Goal: Transaction & Acquisition: Purchase product/service

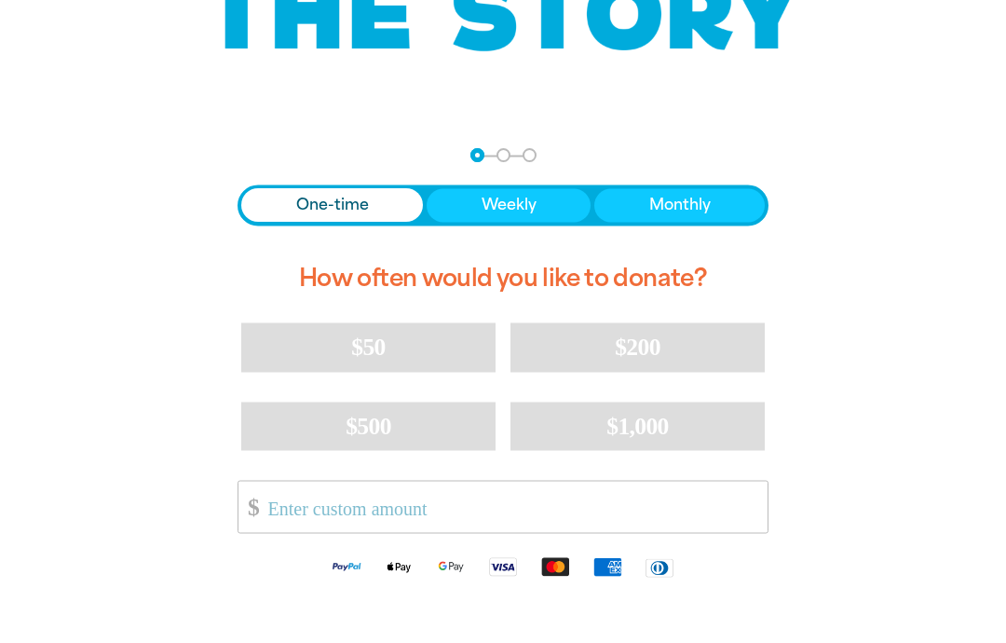
scroll to position [294, 0]
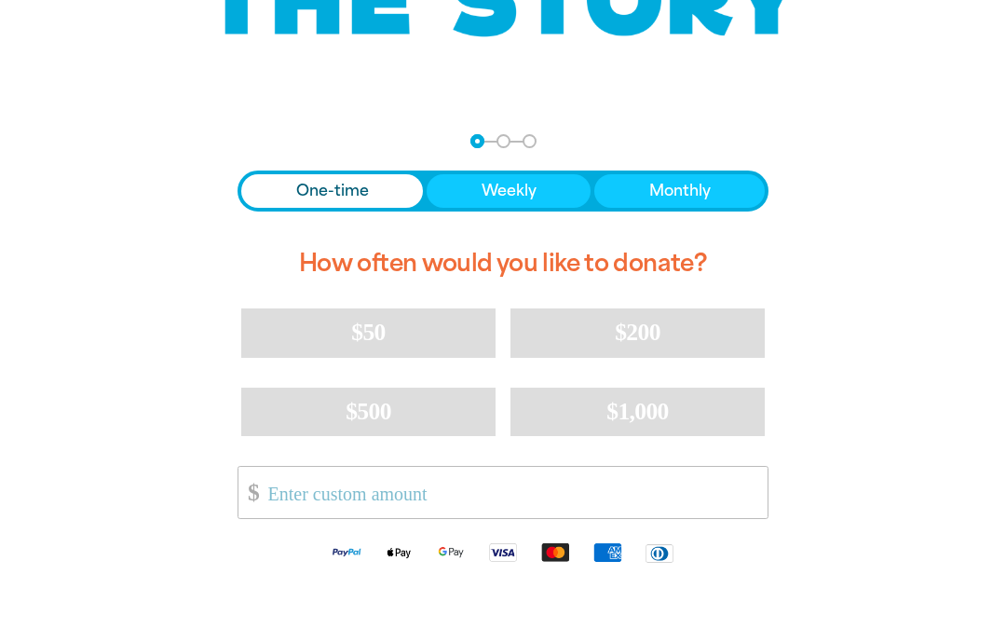
click at [282, 494] on input "Other Amount" at bounding box center [511, 492] width 512 height 51
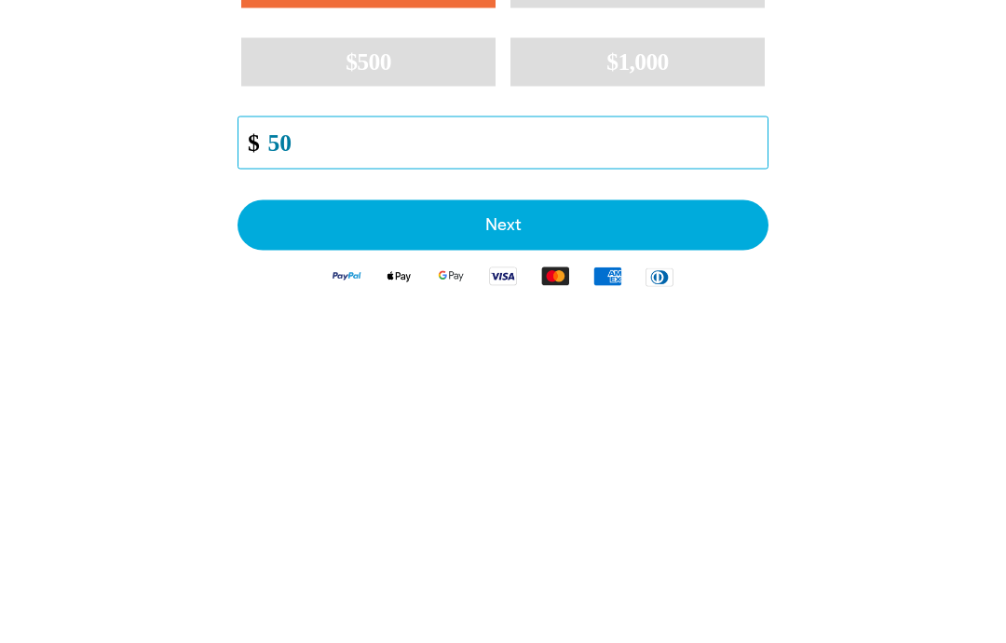
type input "50"
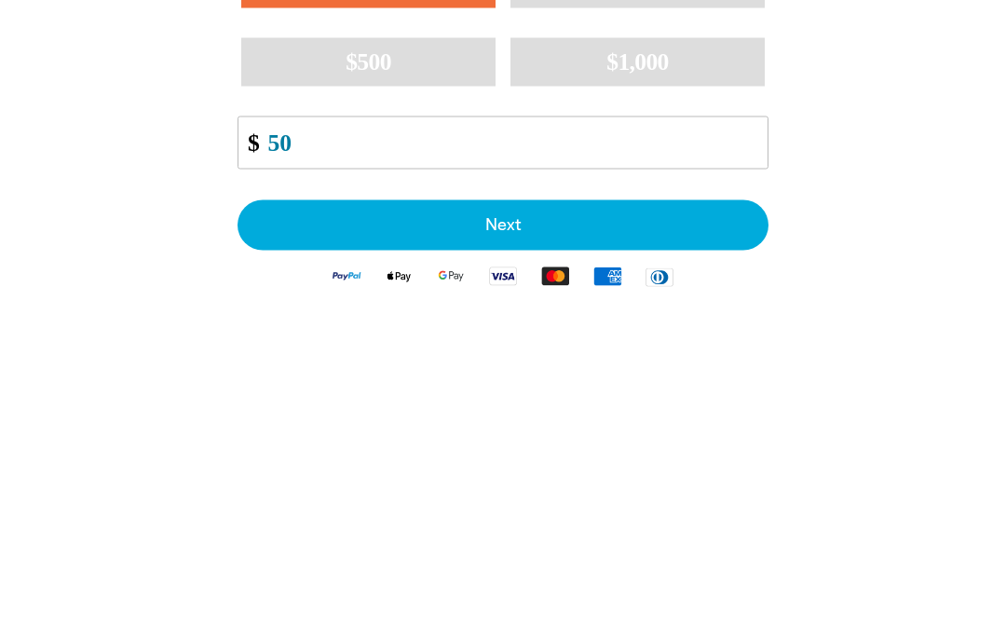
click at [624, 550] on button "Next" at bounding box center [503, 575] width 531 height 50
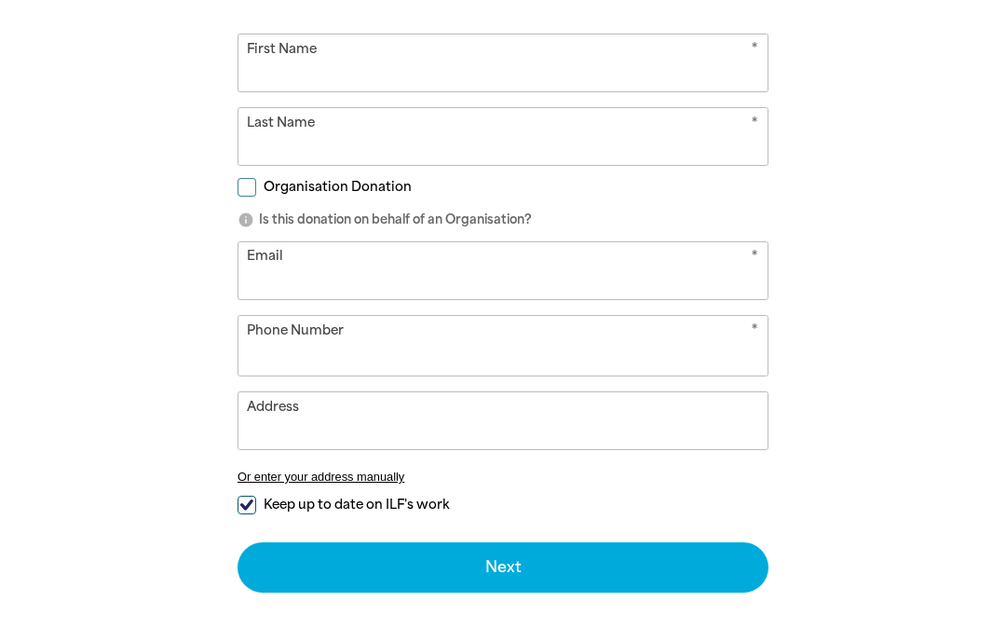
select select "AU"
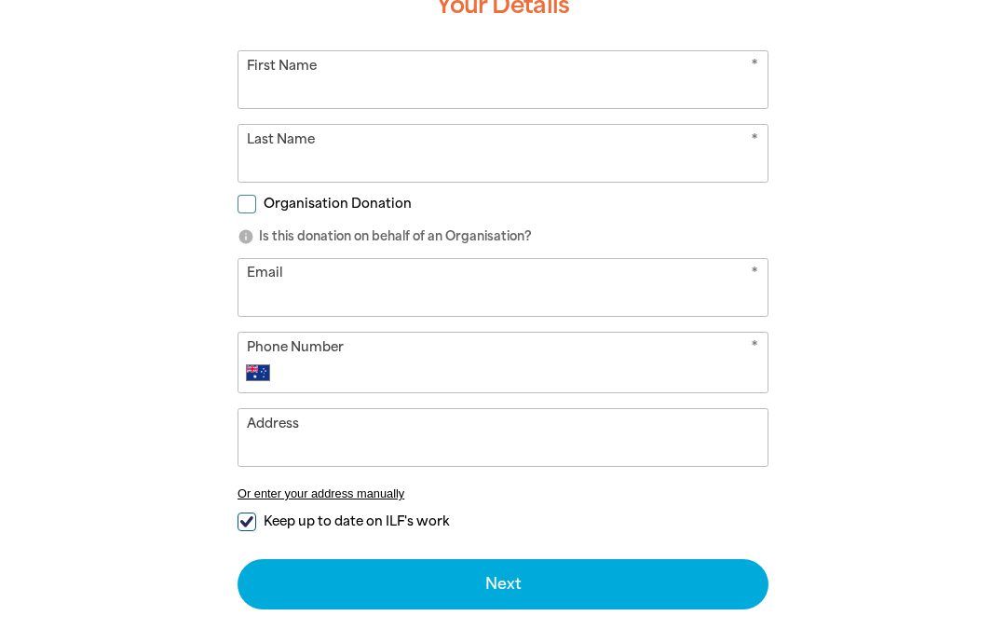
click at [286, 88] on input "First Name" at bounding box center [503, 79] width 529 height 57
type input "Beverley"
click at [289, 156] on input "Last Name" at bounding box center [503, 153] width 529 height 57
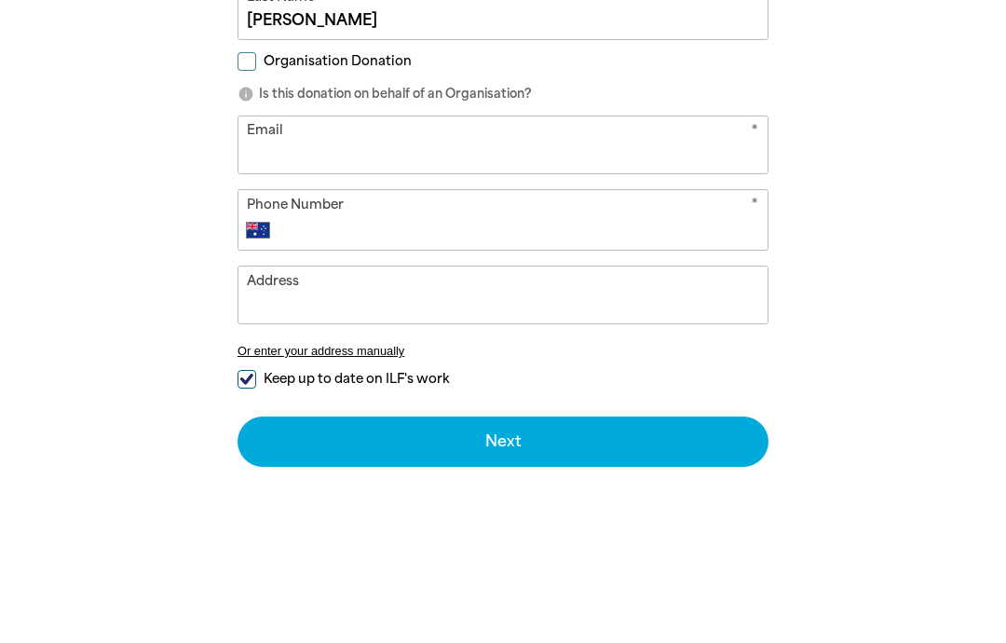
type input "[PERSON_NAME]"
click at [276, 259] on input "Email" at bounding box center [503, 287] width 529 height 57
type input "[EMAIL_ADDRESS][DOMAIN_NAME]"
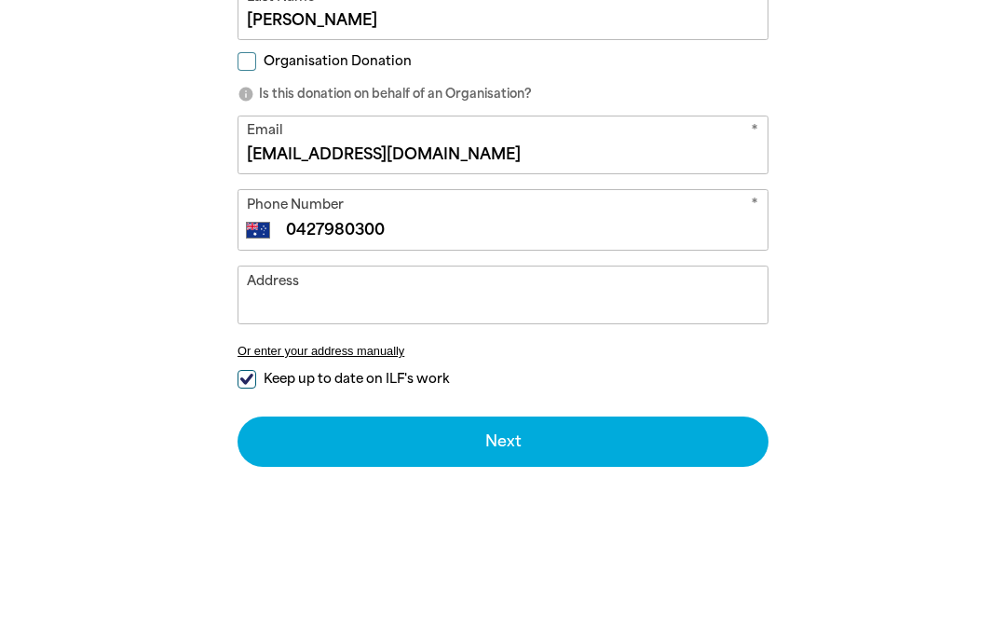
type input "0427 980 300"
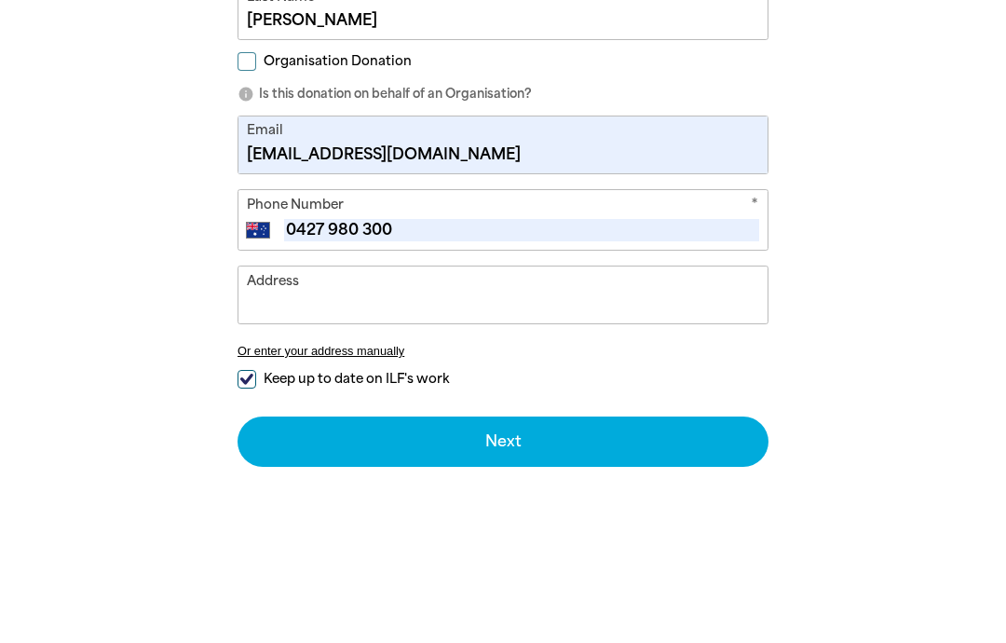
scroll to position [689, 0]
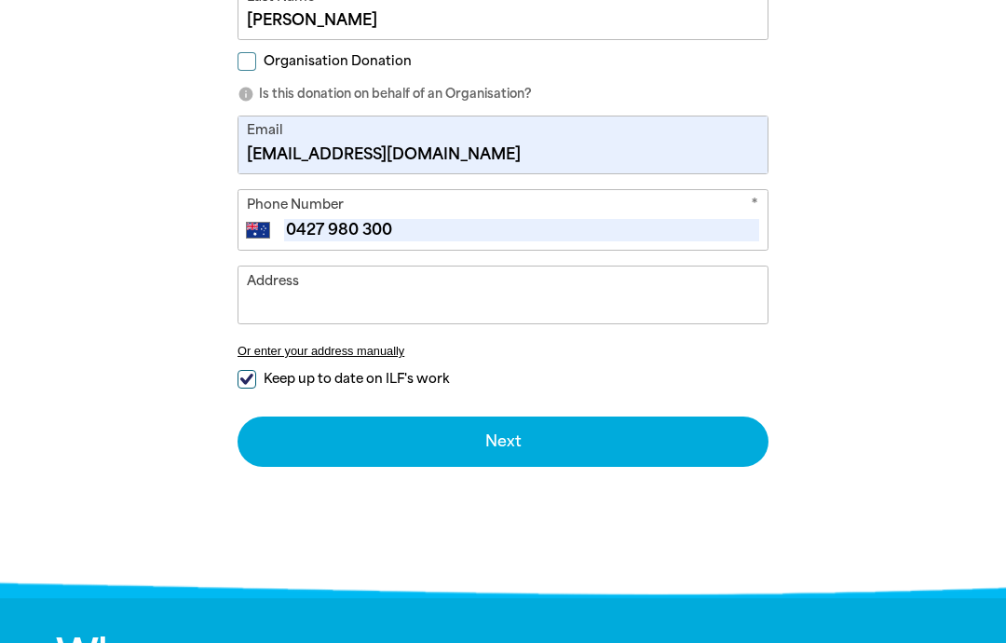
type input "[STREET_ADDRESS][PERSON_NAME]"
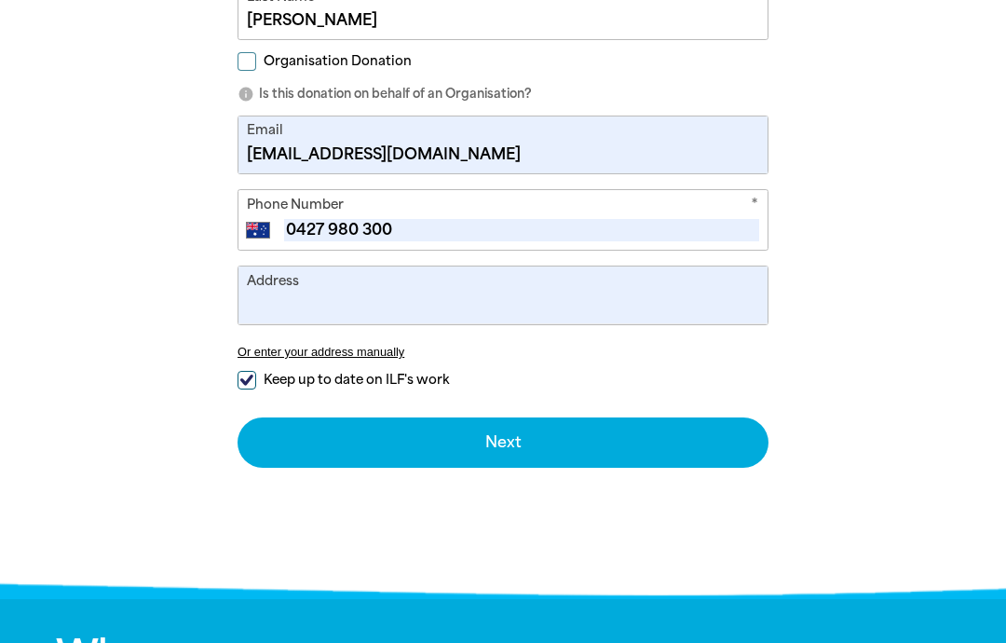
click at [294, 311] on input "Address" at bounding box center [503, 294] width 529 height 57
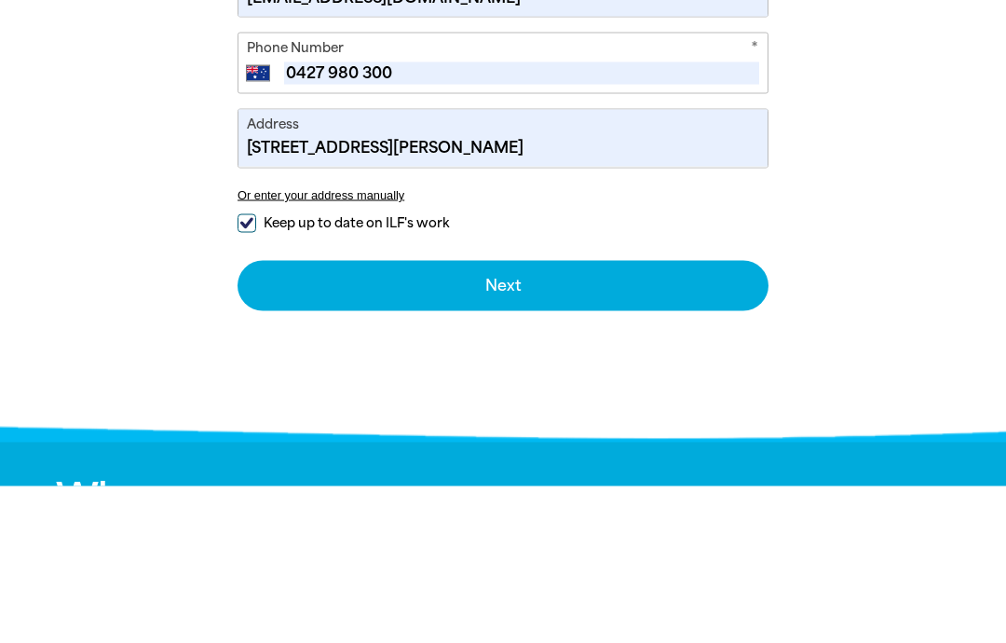
scroll to position [846, 0]
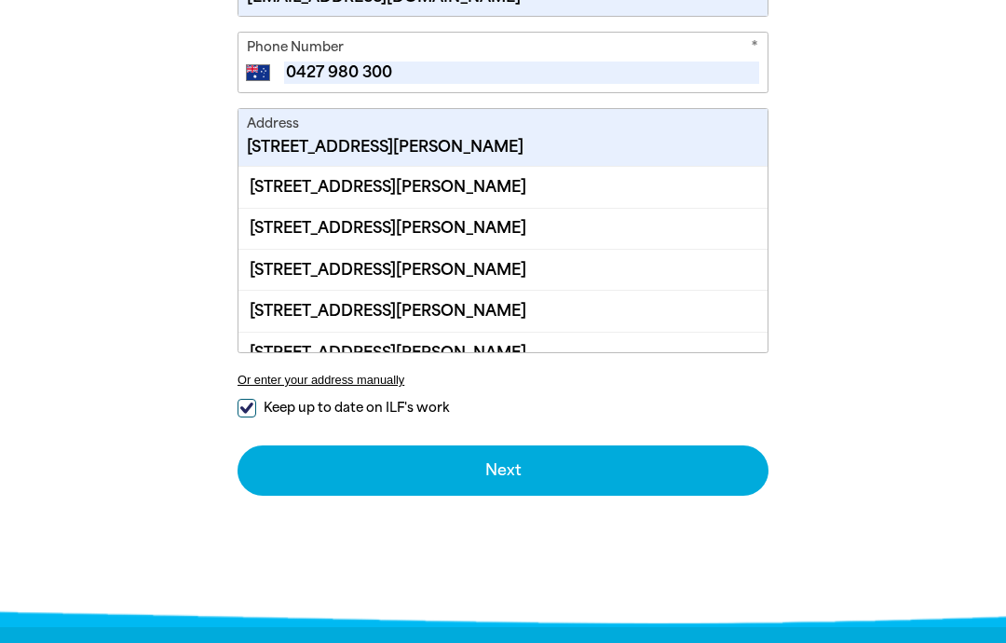
click at [558, 274] on div "[STREET_ADDRESS][PERSON_NAME]" at bounding box center [503, 269] width 529 height 41
type input "[STREET_ADDRESS][PERSON_NAME]"
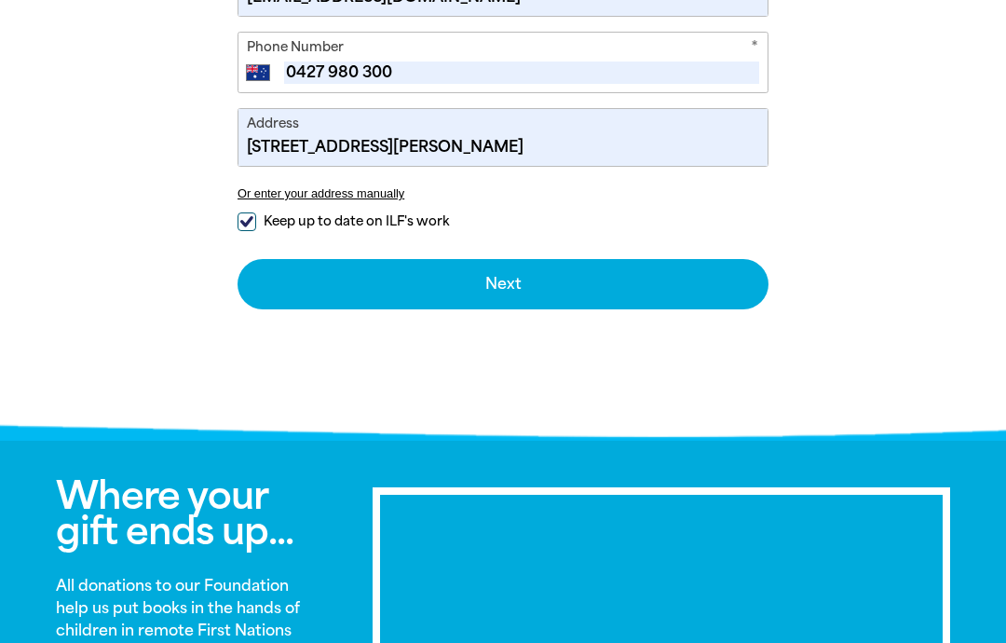
scroll to position [845, 0]
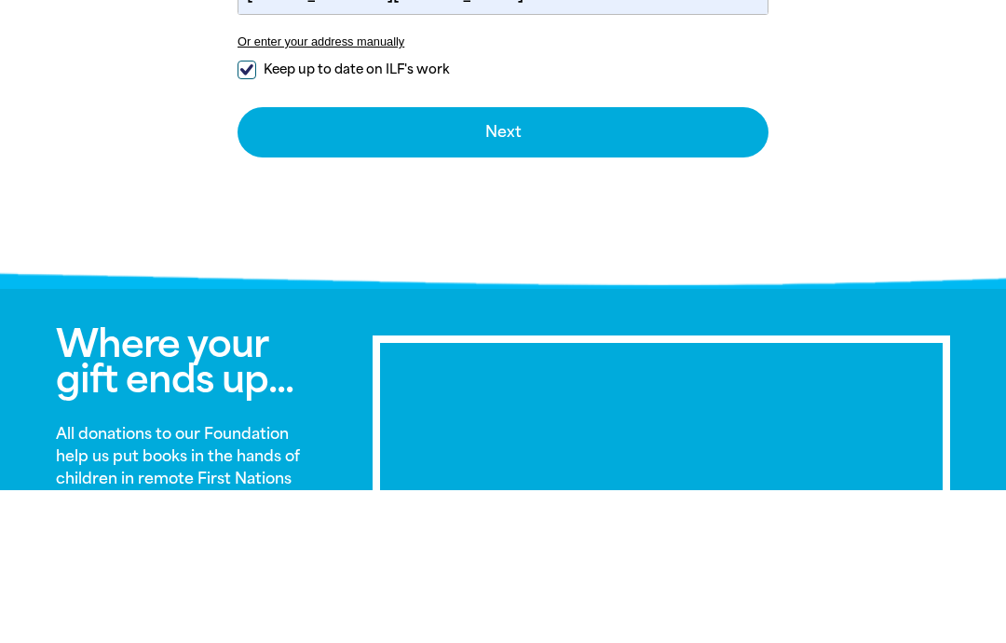
click at [525, 260] on button "Next chevron_right" at bounding box center [503, 285] width 531 height 50
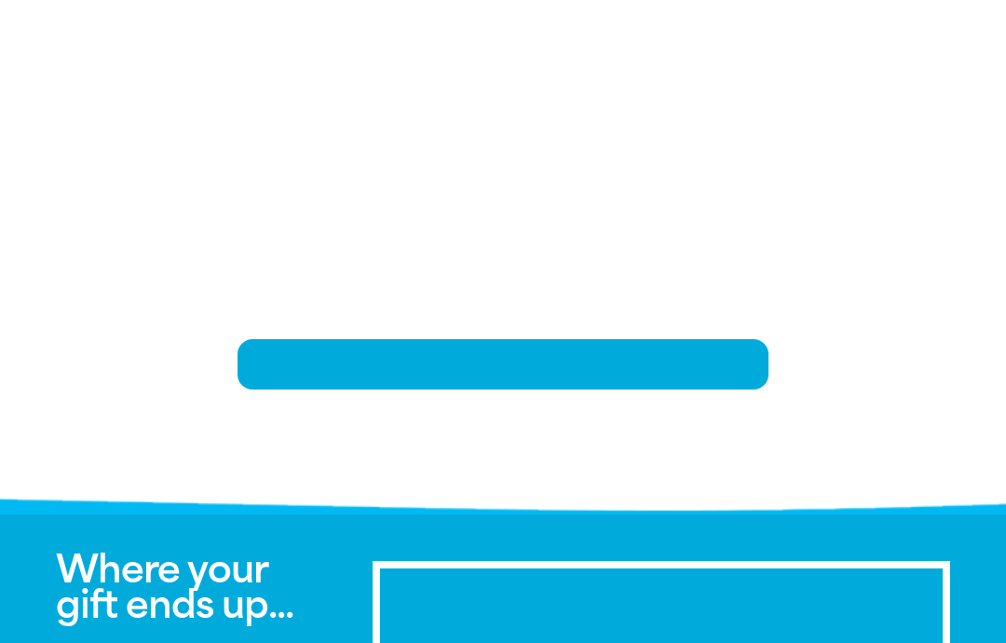
scroll to position [384, 0]
